Goal: Task Accomplishment & Management: Manage account settings

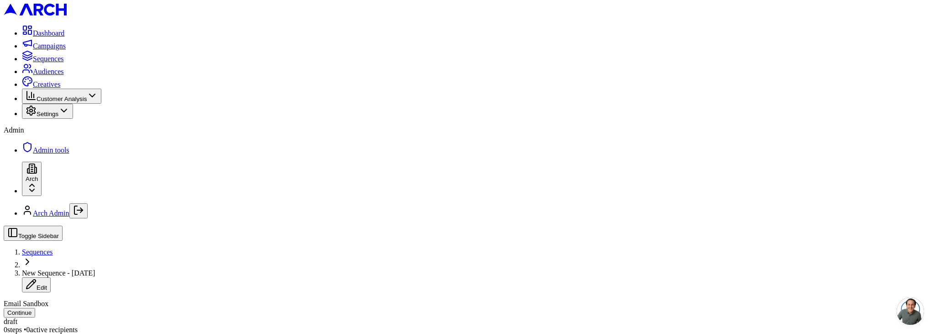
click at [54, 119] on button "Settings" at bounding box center [47, 111] width 51 height 15
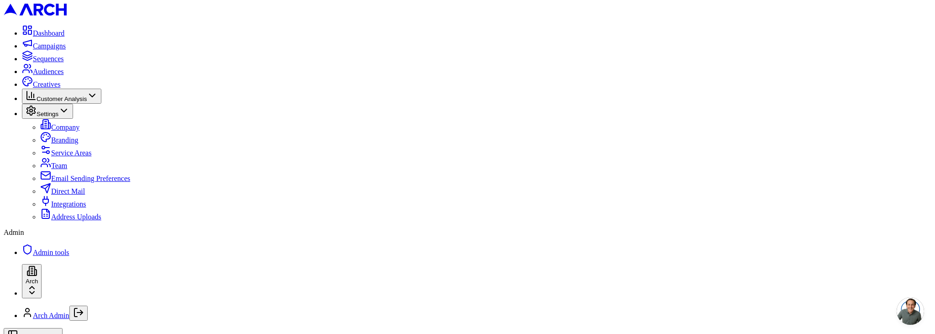
click at [60, 195] on span "Direct Mail" at bounding box center [68, 191] width 34 height 8
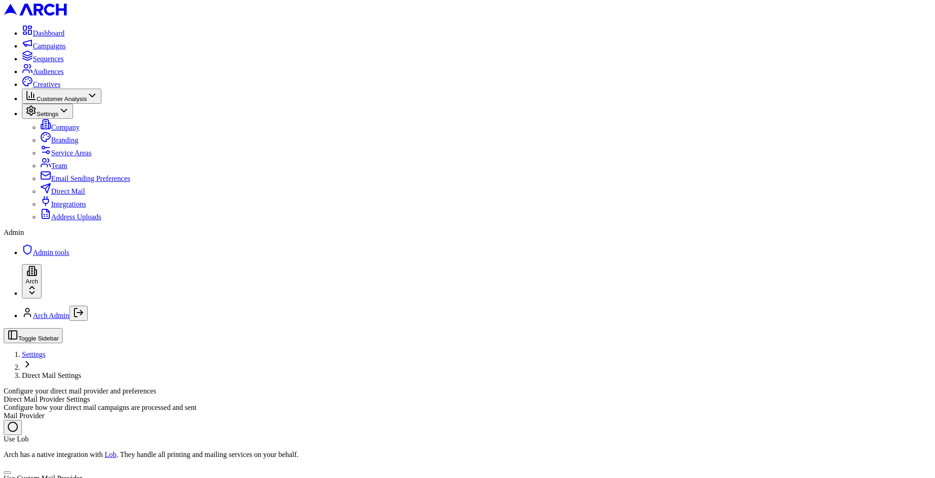
click at [11, 471] on button "Use Custom Mail Provider" at bounding box center [7, 472] width 7 height 3
radio input "false"
radio input "true"
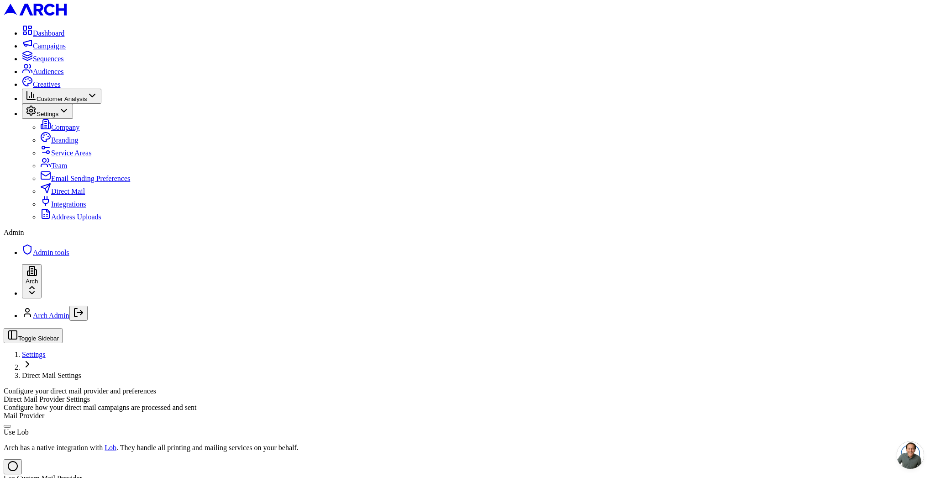
click at [11, 425] on button "Use Lob" at bounding box center [7, 426] width 7 height 3
radio input "true"
radio input "false"
type button "lob"
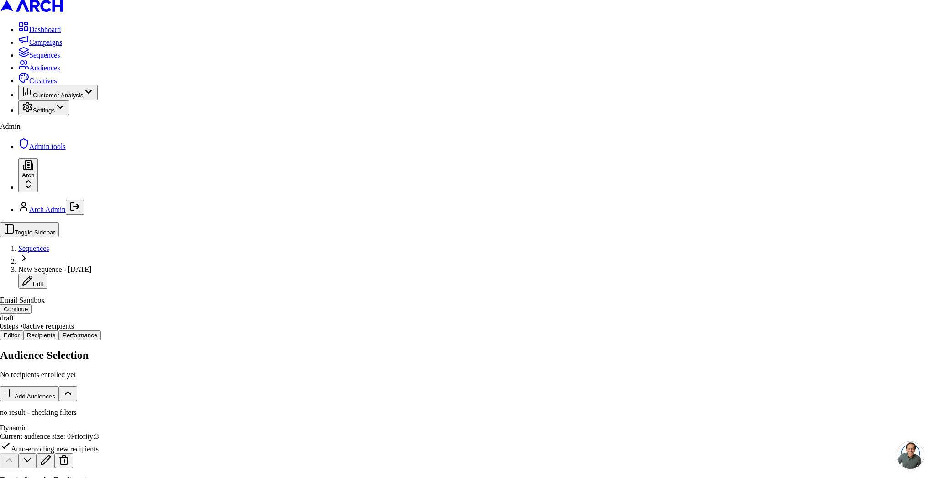
type button "once_per_context"
click at [424, 283] on body "Dashboard Campaigns Sequences Audiences Creatives Customer Analysis Settings Ad…" at bounding box center [467, 385] width 935 height 770
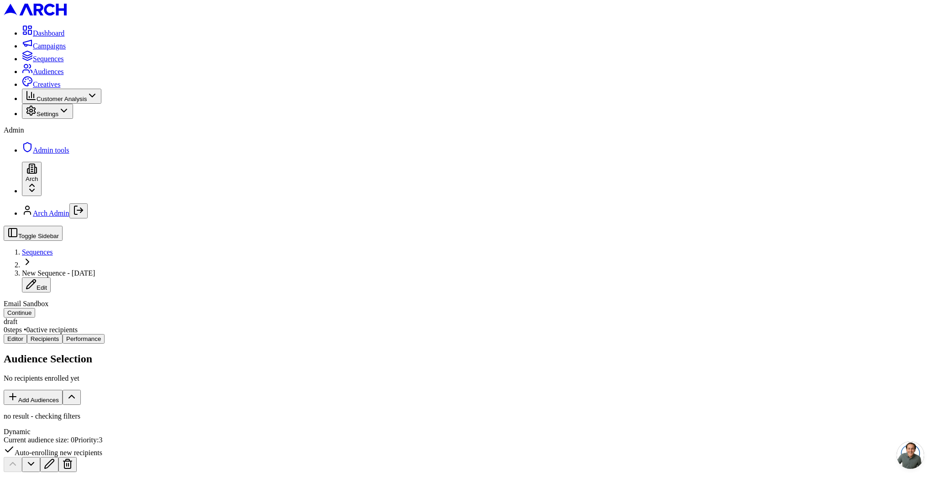
click at [58, 457] on button at bounding box center [49, 464] width 18 height 15
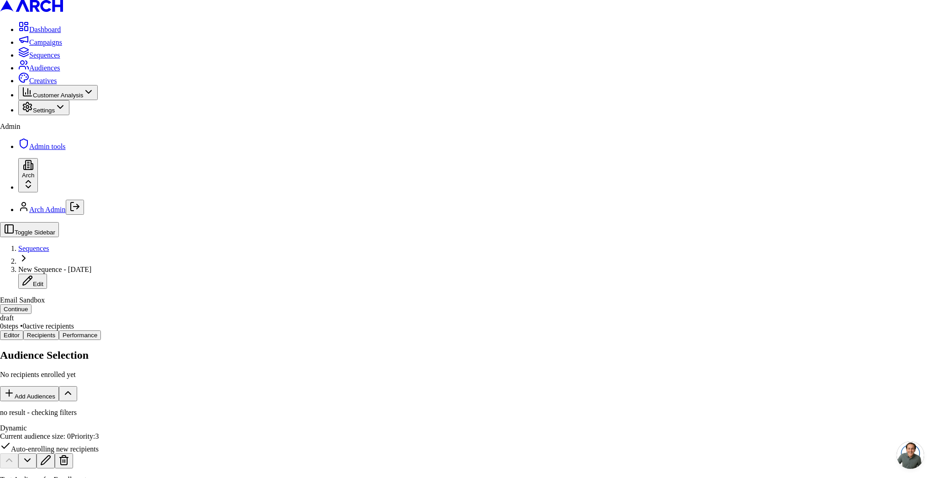
drag, startPoint x: 405, startPoint y: 205, endPoint x: 429, endPoint y: 221, distance: 28.2
drag, startPoint x: 415, startPoint y: 213, endPoint x: 401, endPoint y: 205, distance: 16.4
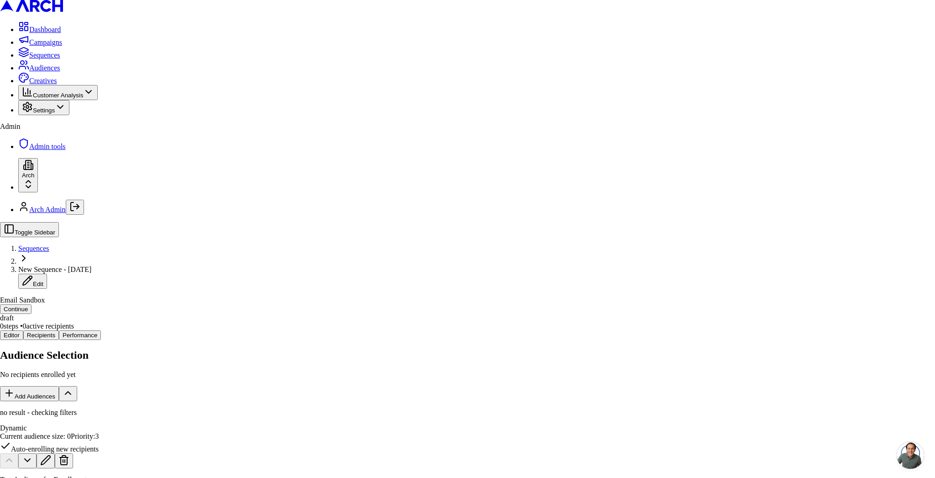
copy div "Each recipient will only receive these messages one time"
type button "once_per_lead"
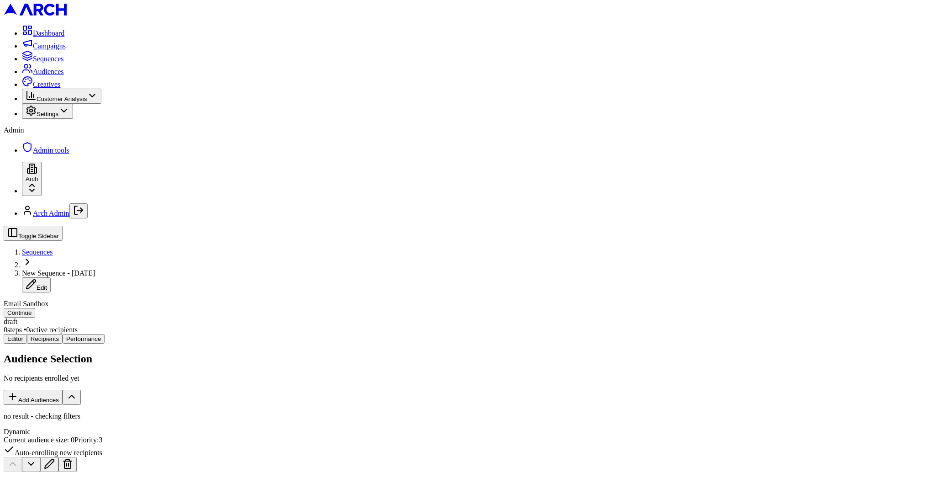
click at [58, 457] on button at bounding box center [49, 464] width 18 height 15
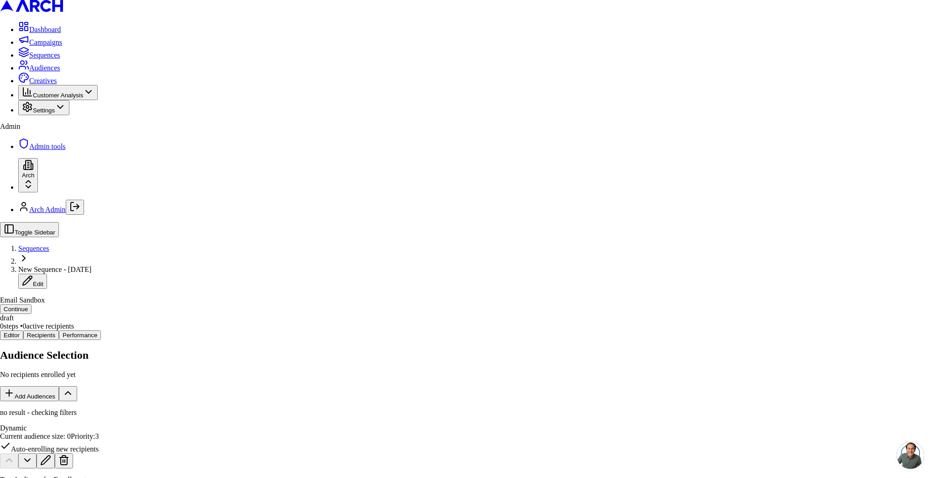
type button "once_per_lead"
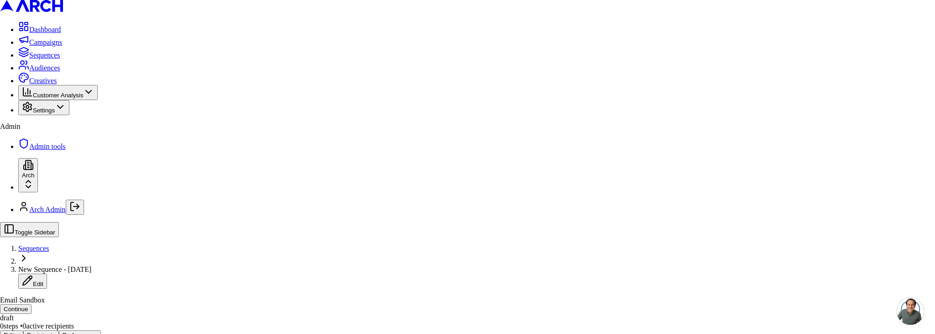
drag, startPoint x: 404, startPoint y: 74, endPoint x: 484, endPoint y: 77, distance: 80.0
drag, startPoint x: 491, startPoint y: 74, endPoint x: 404, endPoint y: 78, distance: 87.3
copy p "are enrolled in this sequence"
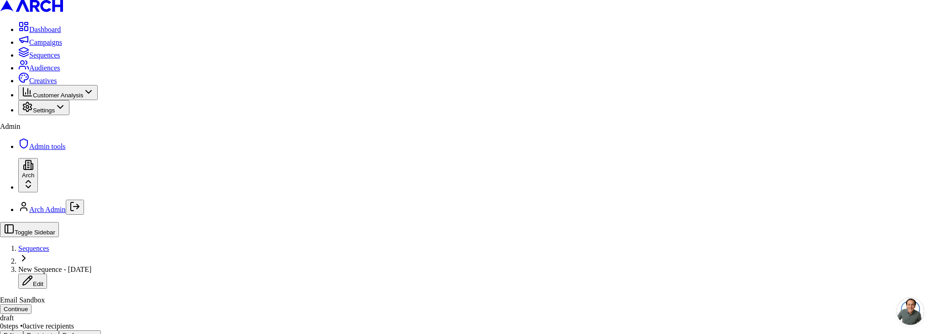
drag, startPoint x: 383, startPoint y: 65, endPoint x: 450, endPoint y: 64, distance: 67.1
copy p "Choose how recipients"
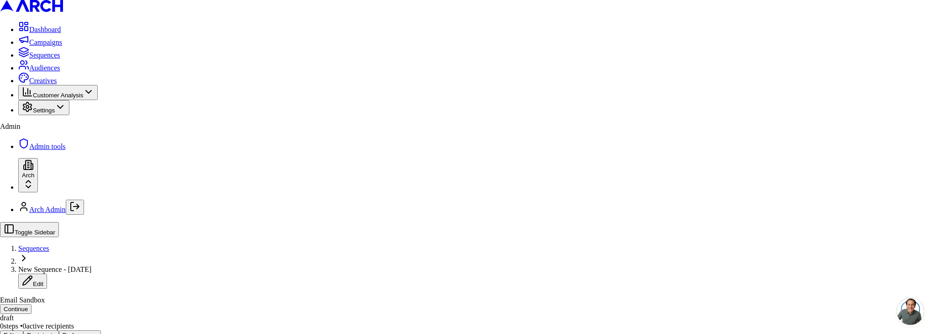
type button "once_per_lead"
type button "on"
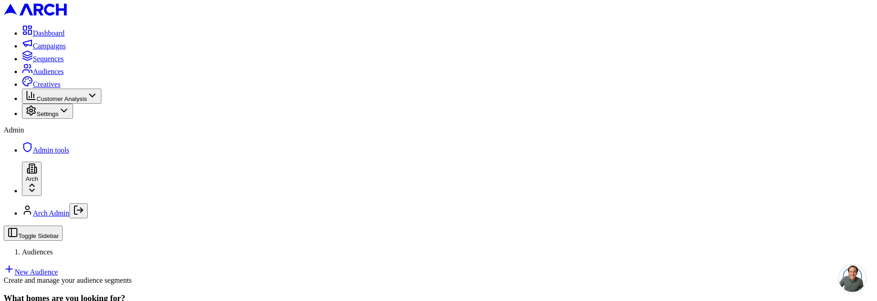
scroll to position [117, 0]
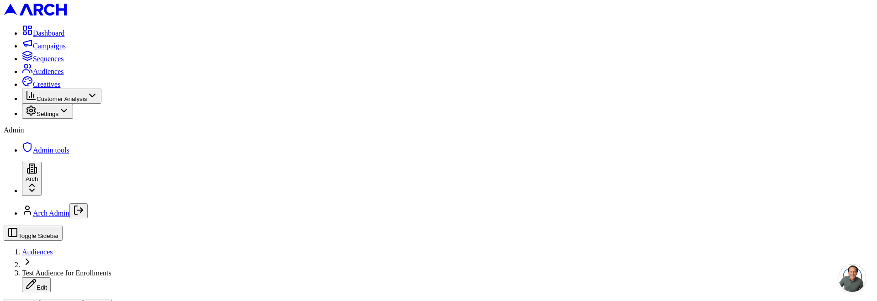
click at [84, 299] on button "Duplicate" at bounding box center [62, 306] width 44 height 15
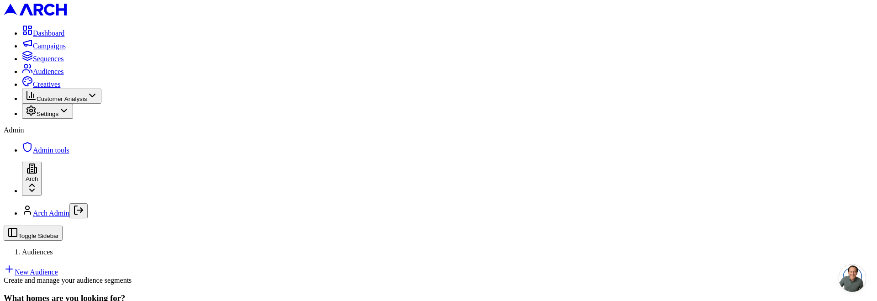
scroll to position [129, 0]
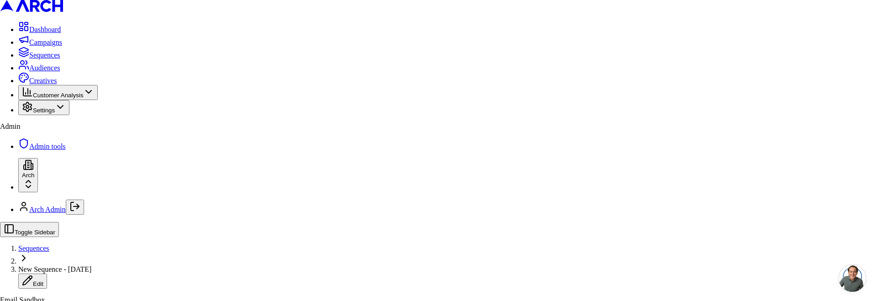
type button "once_per_lead"
drag, startPoint x: 353, startPoint y: 39, endPoint x: 408, endPoint y: 62, distance: 59.2
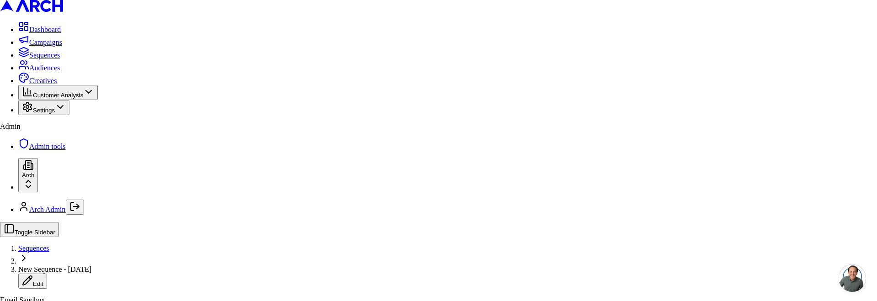
type button "on"
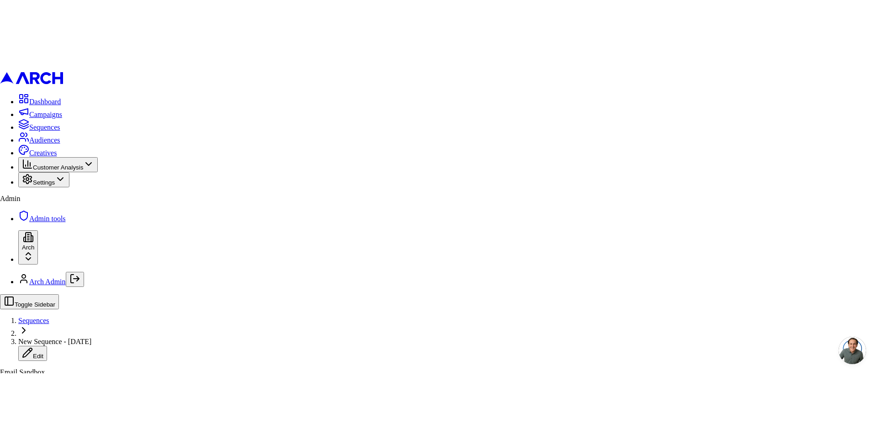
scroll to position [54, 0]
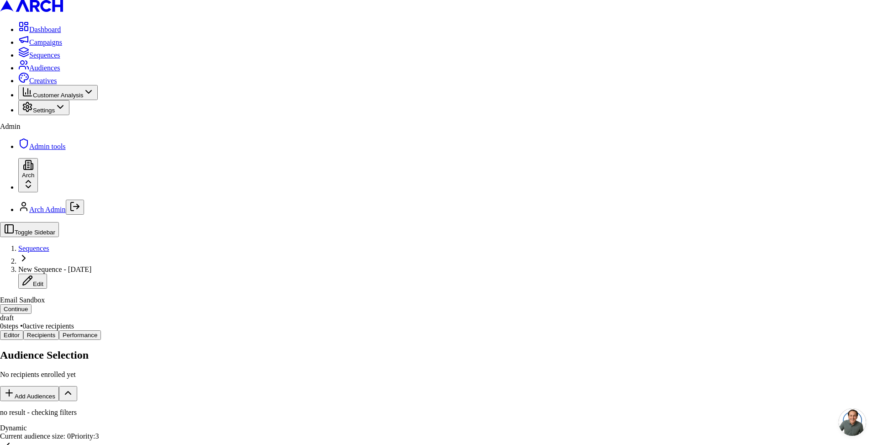
type button "on"
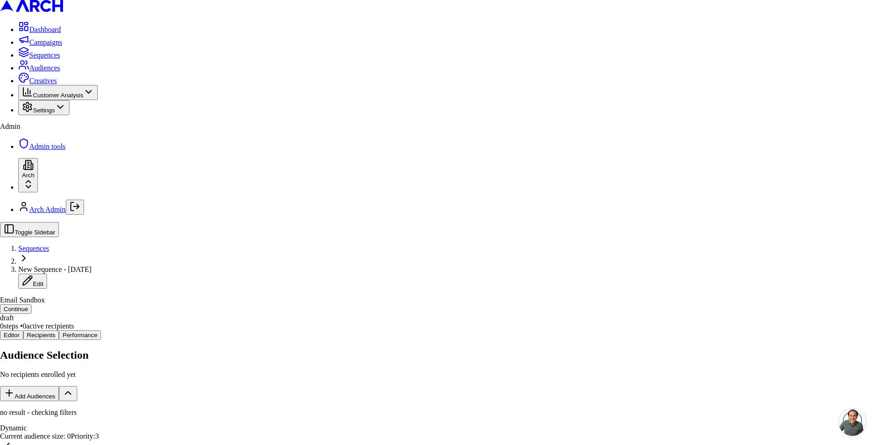
type button "on"
